Goal: Task Accomplishment & Management: Use online tool/utility

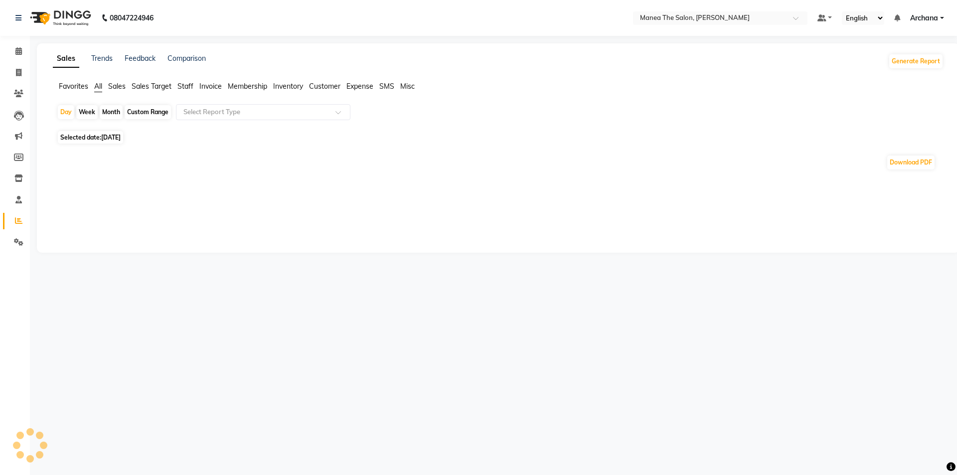
click at [185, 87] on span "Staff" at bounding box center [185, 86] width 16 height 9
click at [181, 84] on span "Staff" at bounding box center [185, 86] width 16 height 9
click at [109, 112] on div "Month" at bounding box center [111, 112] width 23 height 14
select select "9"
select select "2025"
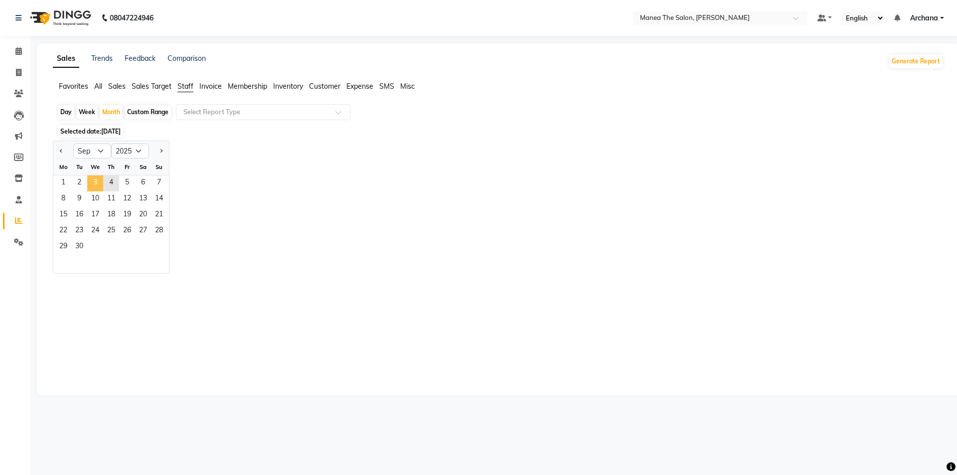
click at [93, 182] on span "3" at bounding box center [95, 183] width 16 height 16
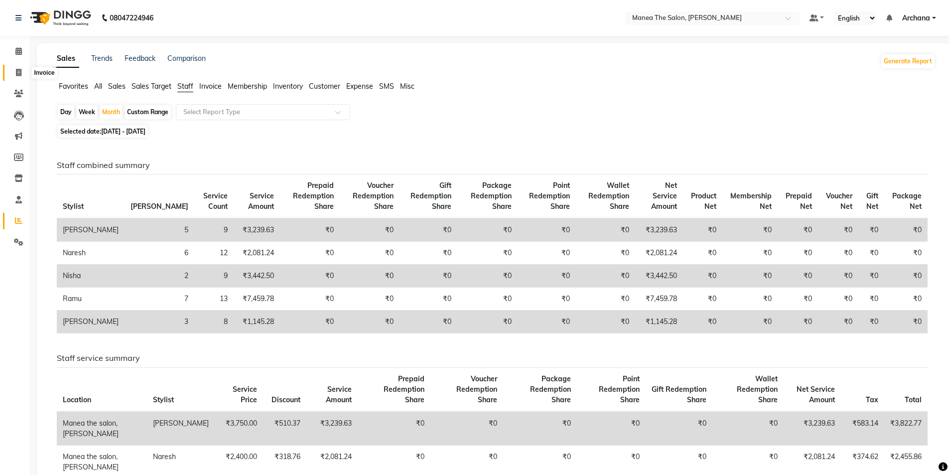
click at [19, 73] on icon at bounding box center [18, 72] width 5 height 7
select select "service"
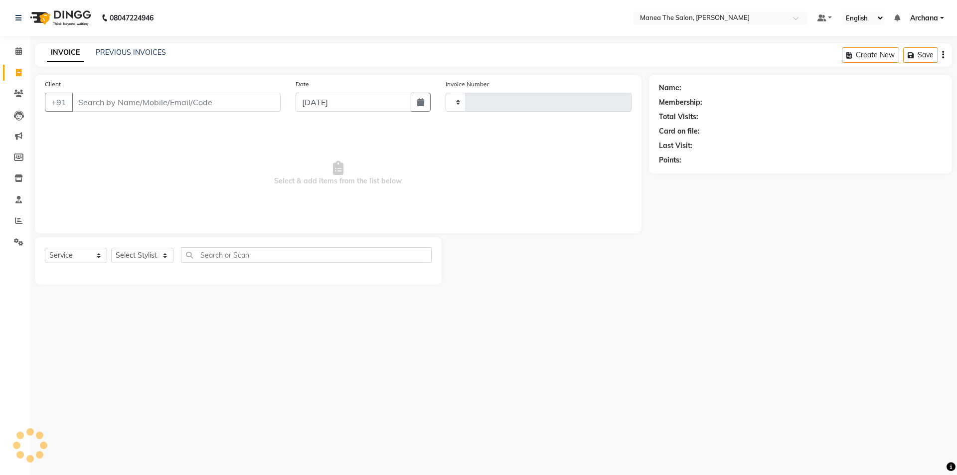
type input "1541"
select select "6846"
